Goal: Information Seeking & Learning: Learn about a topic

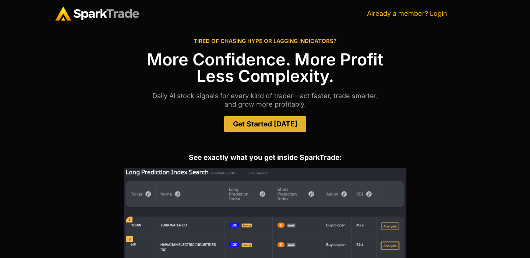
click at [442, 12] on link "Already a member? Login" at bounding box center [407, 14] width 80 height 8
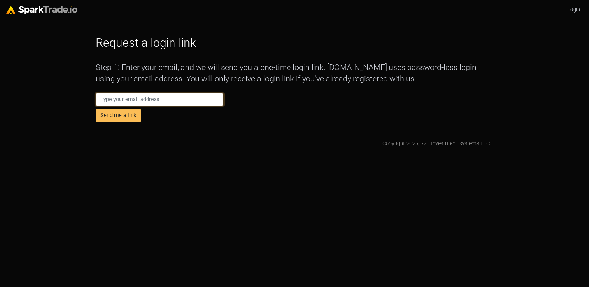
click at [176, 102] on input "email" at bounding box center [160, 99] width 128 height 13
type input "AbbyCodamo+ecom@gmail.com"
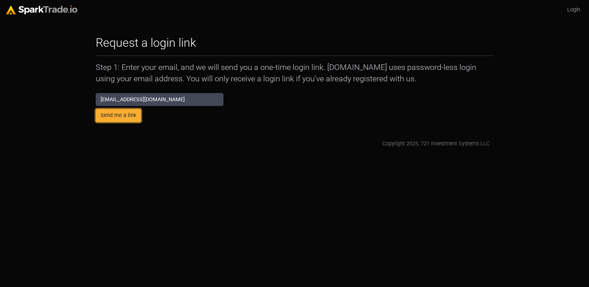
click at [110, 116] on button "Send me a link" at bounding box center [118, 115] width 45 height 13
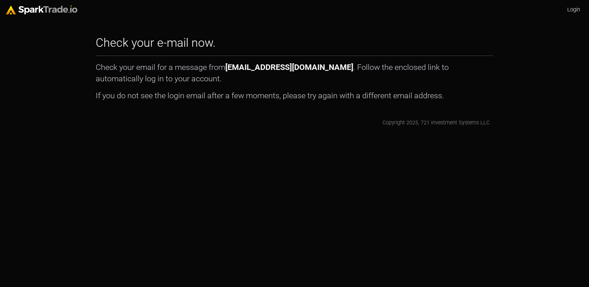
click at [568, 9] on link "Login" at bounding box center [573, 10] width 19 height 14
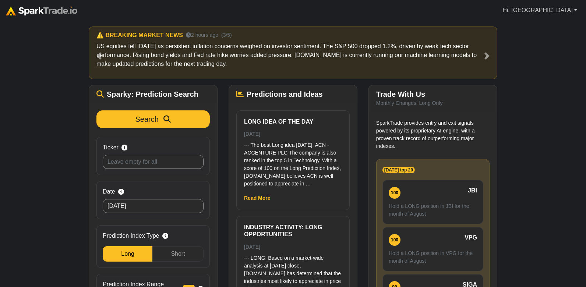
click at [569, 11] on link "Hi, [GEOGRAPHIC_DATA]" at bounding box center [539, 10] width 81 height 15
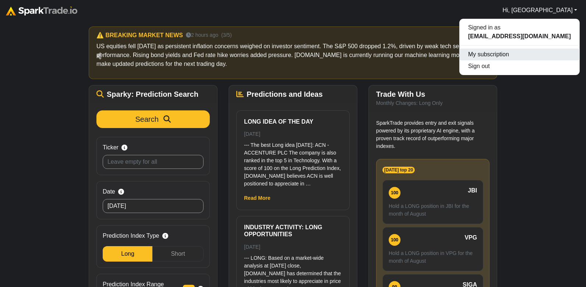
click at [511, 55] on link "My subscription" at bounding box center [519, 55] width 120 height 12
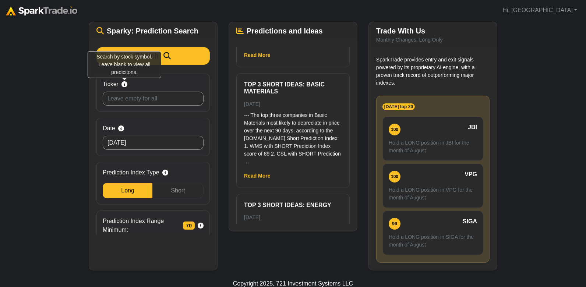
click at [125, 83] on icon at bounding box center [124, 84] width 6 height 6
click at [125, 92] on input "Ticker Search by stock symbol. Leave blank to view all predicitons." at bounding box center [153, 99] width 101 height 14
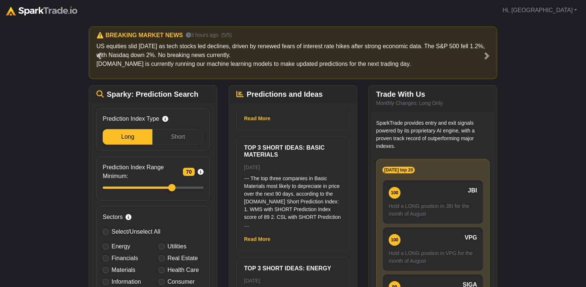
scroll to position [120, 0]
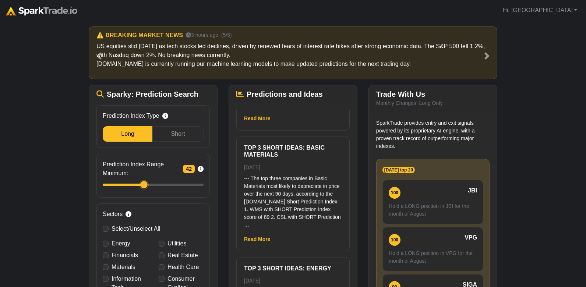
drag, startPoint x: 171, startPoint y: 183, endPoint x: 143, endPoint y: 182, distance: 27.2
click at [143, 182] on input "Prediction Index Range Minimum: 42 Filter stocks by SparkTrade's confidence sco…" at bounding box center [153, 185] width 101 height 8
drag, startPoint x: 143, startPoint y: 182, endPoint x: 167, endPoint y: 185, distance: 23.7
type input "65"
click at [167, 185] on input "Prediction Index Range Minimum: 50 Filter stocks by SparkTrade's confidence sco…" at bounding box center [153, 185] width 101 height 8
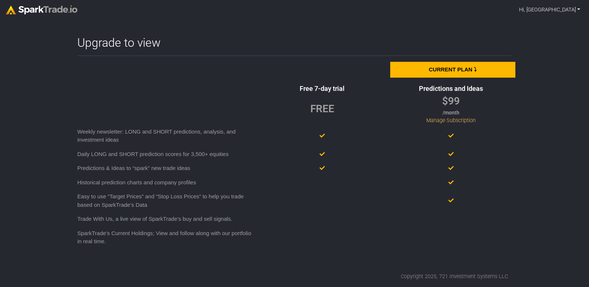
click at [564, 11] on link "Hi, Abby" at bounding box center [549, 10] width 67 height 14
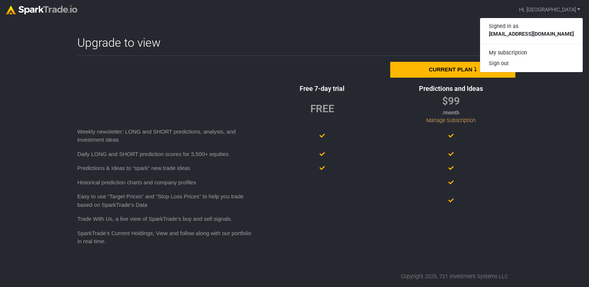
click at [323, 66] on div at bounding box center [324, 70] width 132 height 16
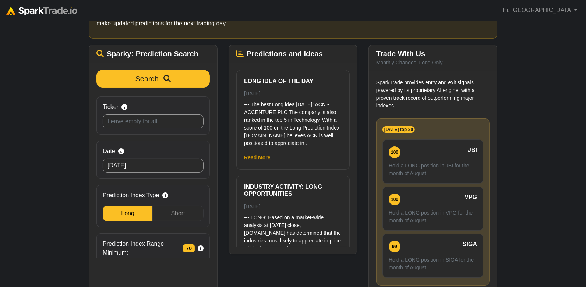
click at [252, 158] on link "Read More" at bounding box center [257, 158] width 26 height 6
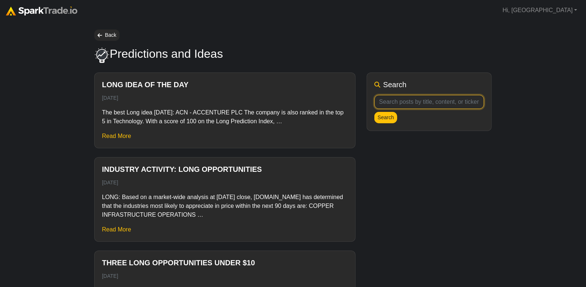
click at [394, 100] on input "text" at bounding box center [429, 102] width 110 height 14
type input "tsla"
click at [383, 115] on button "Search" at bounding box center [385, 117] width 23 height 11
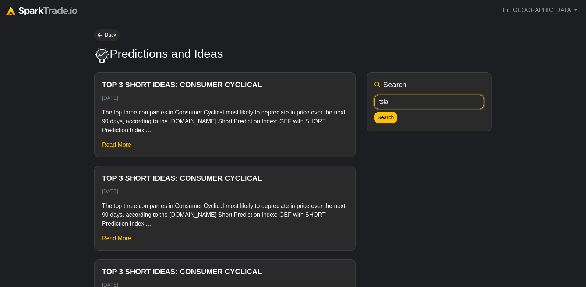
click at [381, 97] on input "tsla" at bounding box center [429, 102] width 110 height 14
type input "short"
click at [374, 112] on button "Search" at bounding box center [385, 117] width 23 height 11
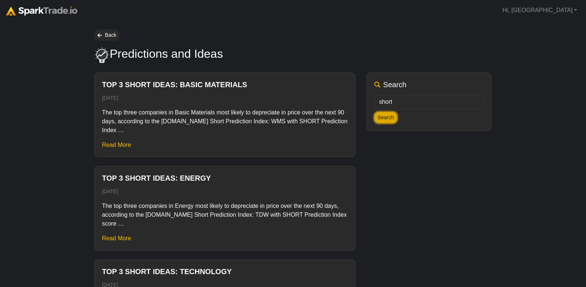
click at [384, 118] on button "Search" at bounding box center [385, 117] width 23 height 11
click at [102, 36] on link "Back" at bounding box center [106, 34] width 25 height 11
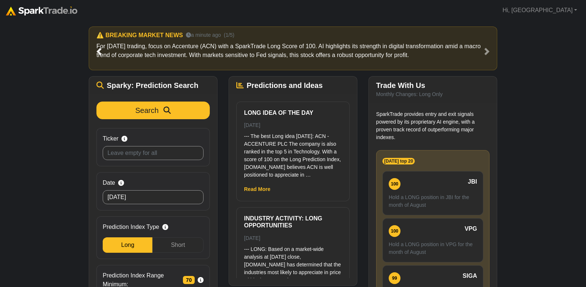
scroll to position [12, 0]
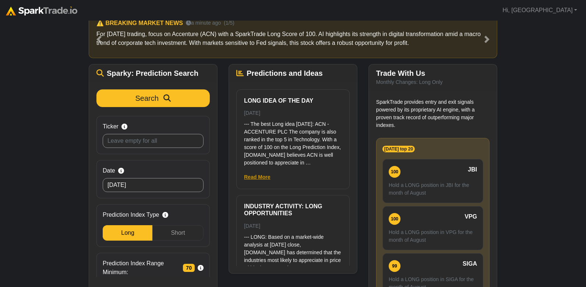
click at [251, 176] on link "Read More" at bounding box center [257, 177] width 26 height 6
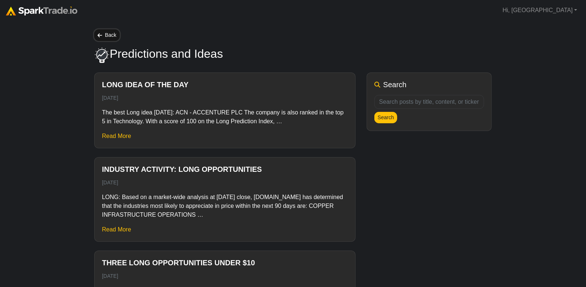
click at [100, 35] on icon at bounding box center [99, 35] width 4 height 5
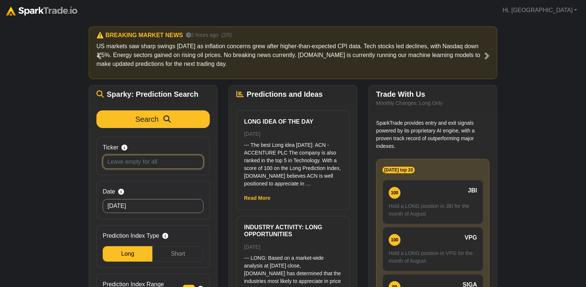
click at [152, 155] on input "Ticker Search by stock symbol. Leave blank to view all predicitons." at bounding box center [153, 162] width 101 height 14
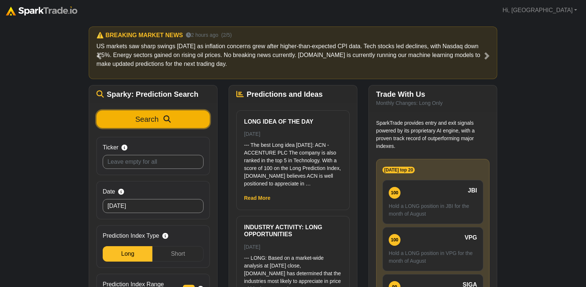
click at [146, 119] on span "Search" at bounding box center [146, 119] width 23 height 8
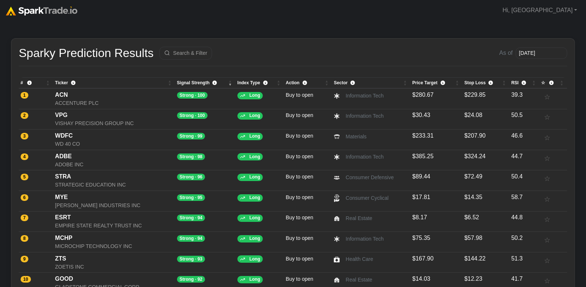
click at [168, 84] on th "Ticker Stock ticker symbol and company name for the predicted security." at bounding box center [114, 83] width 122 height 11
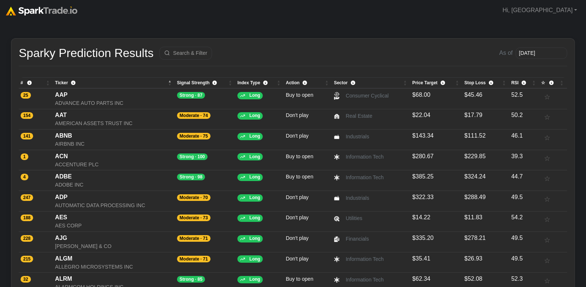
click at [168, 84] on th "Ticker Stock ticker symbol and company name for the predicted security." at bounding box center [114, 83] width 122 height 11
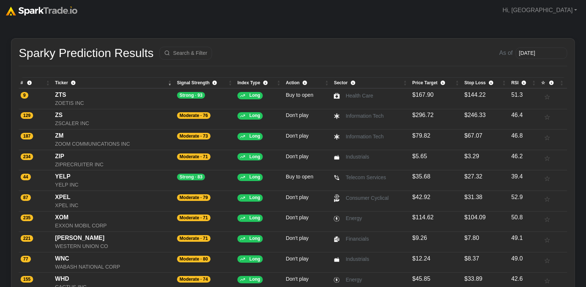
click at [168, 84] on th "Ticker Stock ticker symbol and company name for the predicted security." at bounding box center [114, 83] width 122 height 11
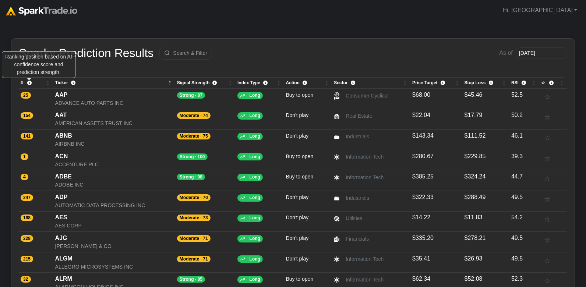
click at [28, 82] on icon "\a #\a Ranking position based on AI confidence score and prediction strength.\a…" at bounding box center [29, 83] width 4 height 4
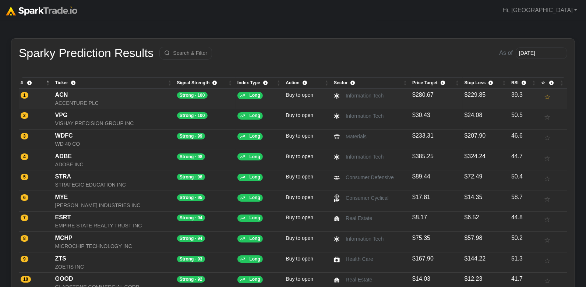
click at [548, 96] on button "☆" at bounding box center [550, 98] width 18 height 14
click at [546, 221] on button "☆" at bounding box center [550, 220] width 18 height 14
click at [546, 259] on button "☆" at bounding box center [550, 261] width 18 height 14
click at [192, 49] on button "Search & Filter" at bounding box center [185, 53] width 53 height 13
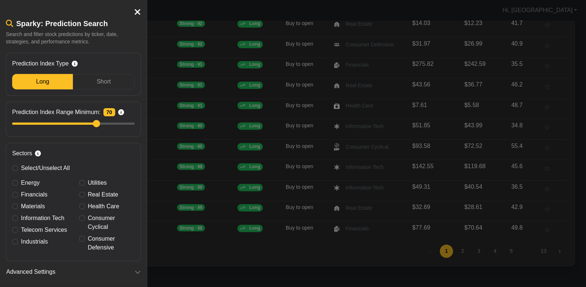
scroll to position [256, 0]
click at [29, 263] on form "Search Ticker Search by stock symbol. Leave blank to view all predicitons. Date…" at bounding box center [73, 107] width 135 height 338
click at [31, 268] on span "Advanced Settings" at bounding box center [30, 271] width 49 height 9
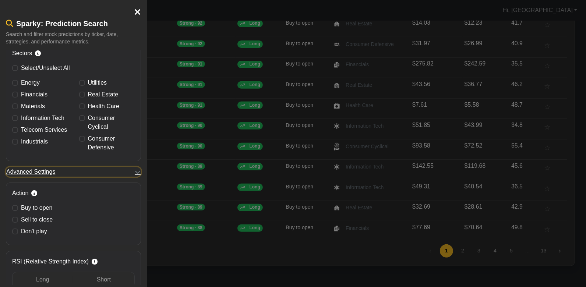
scroll to position [325, 0]
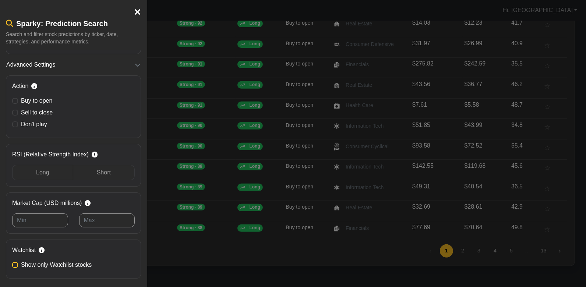
click at [26, 261] on label "Show only Watchlist stocks" at bounding box center [56, 264] width 71 height 9
click at [18, 261] on input "Show only Watchlist stocks" at bounding box center [15, 263] width 6 height 7
checkbox input "true"
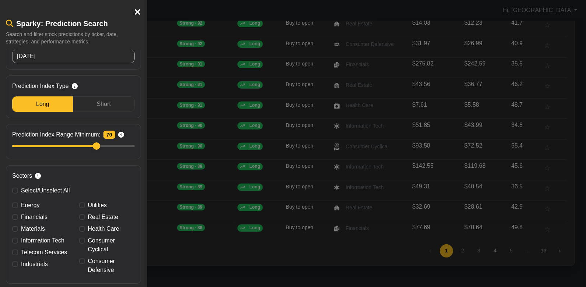
scroll to position [0, 0]
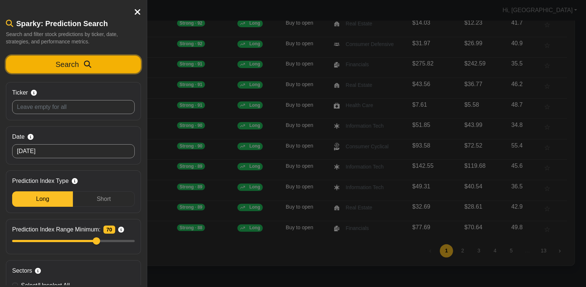
click at [97, 64] on button "Search" at bounding box center [73, 65] width 135 height 18
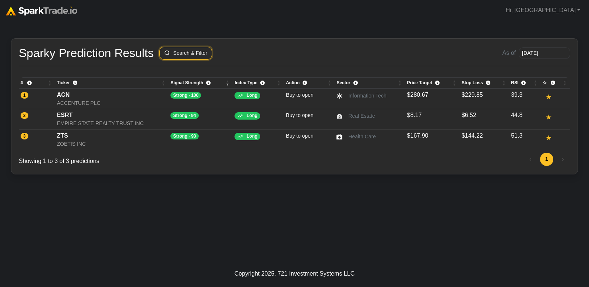
click at [183, 54] on button "Search & Filter" at bounding box center [185, 53] width 53 height 13
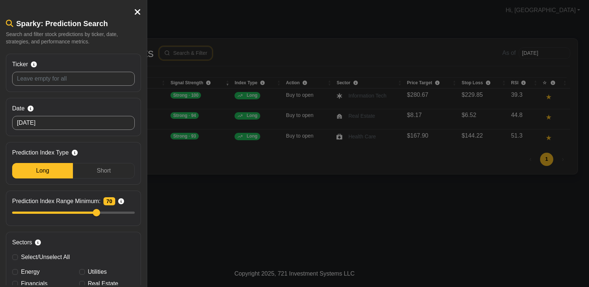
scroll to position [117, 0]
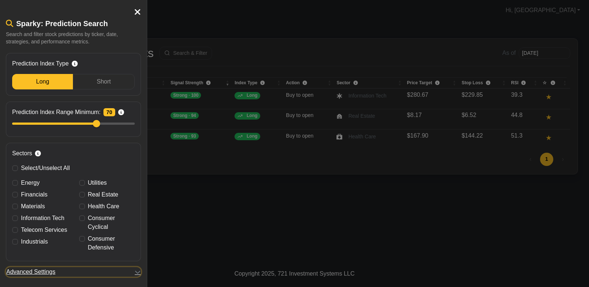
click at [34, 270] on span "Advanced Settings" at bounding box center [30, 271] width 49 height 9
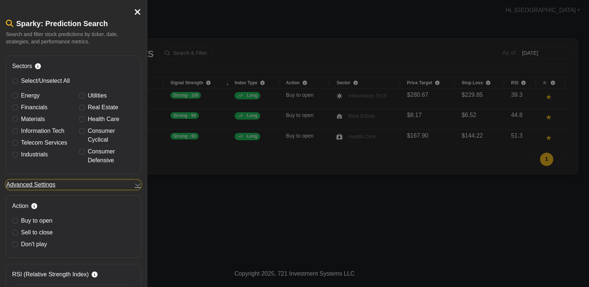
scroll to position [325, 0]
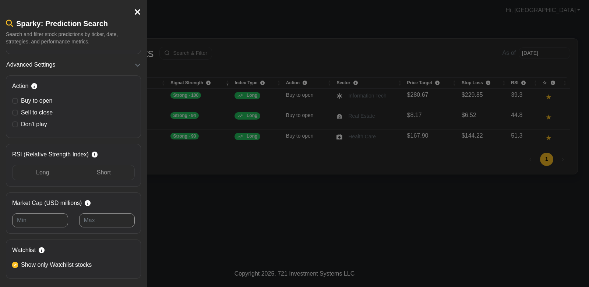
click at [33, 260] on label "Show only Watchlist stocks" at bounding box center [56, 264] width 71 height 9
click at [18, 260] on input "Show only Watchlist stocks" at bounding box center [15, 263] width 6 height 7
checkbox input "false"
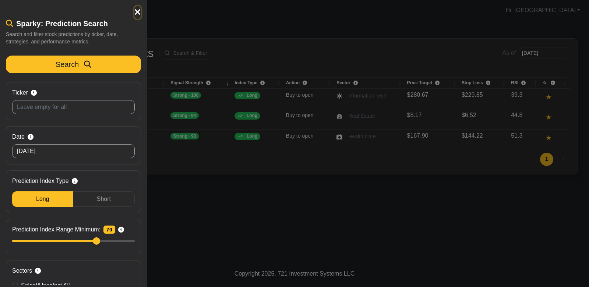
click at [136, 16] on icon "button" at bounding box center [137, 12] width 7 height 9
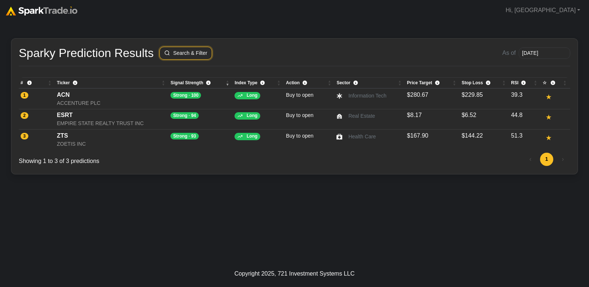
click at [188, 56] on button "Search & Filter" at bounding box center [185, 53] width 53 height 13
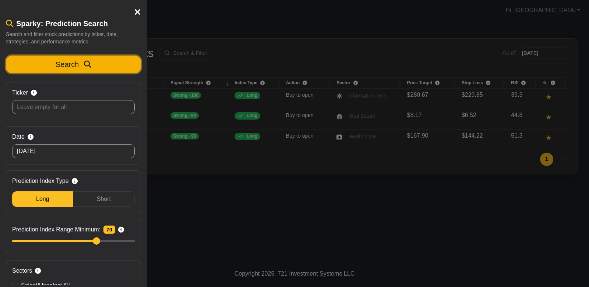
click at [85, 67] on icon "submit" at bounding box center [87, 64] width 7 height 7
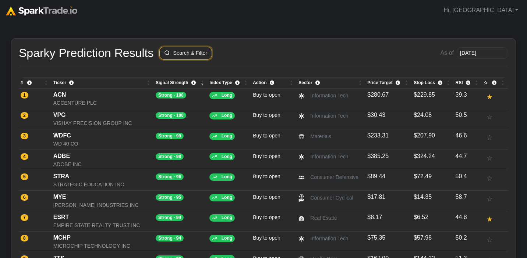
click at [186, 53] on button "Search & Filter" at bounding box center [185, 53] width 53 height 13
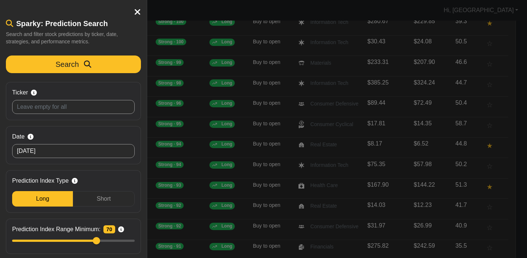
click at [230, 97] on div at bounding box center [263, 129] width 527 height 258
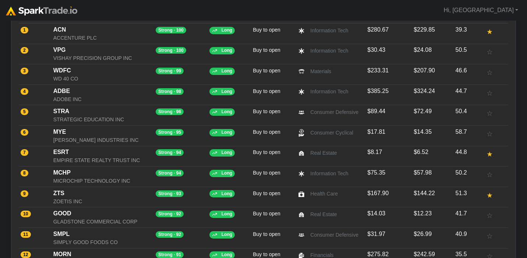
scroll to position [64, 0]
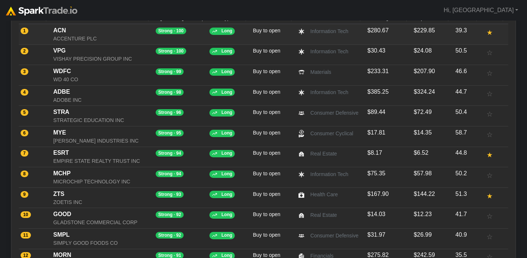
click at [112, 39] on div "ACCENTURE PLC" at bounding box center [102, 39] width 99 height 8
click at [242, 32] on td "Long" at bounding box center [229, 34] width 43 height 21
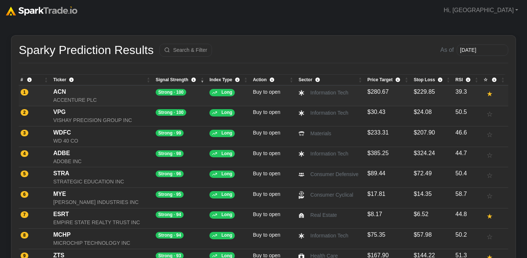
scroll to position [2, 0]
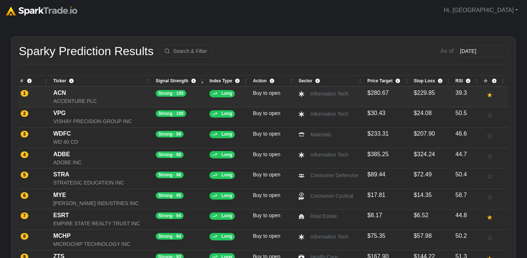
click at [75, 95] on div "ACN" at bounding box center [102, 93] width 99 height 9
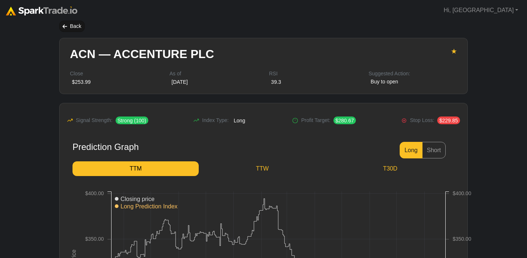
click at [73, 24] on div "Back" at bounding box center [71, 26] width 25 height 11
